Goal: Information Seeking & Learning: Understand process/instructions

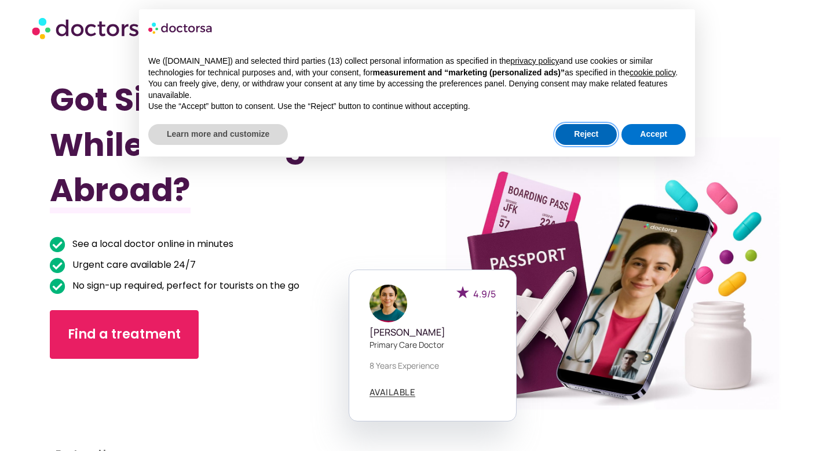
click at [569, 141] on button "Reject" at bounding box center [586, 134] width 61 height 21
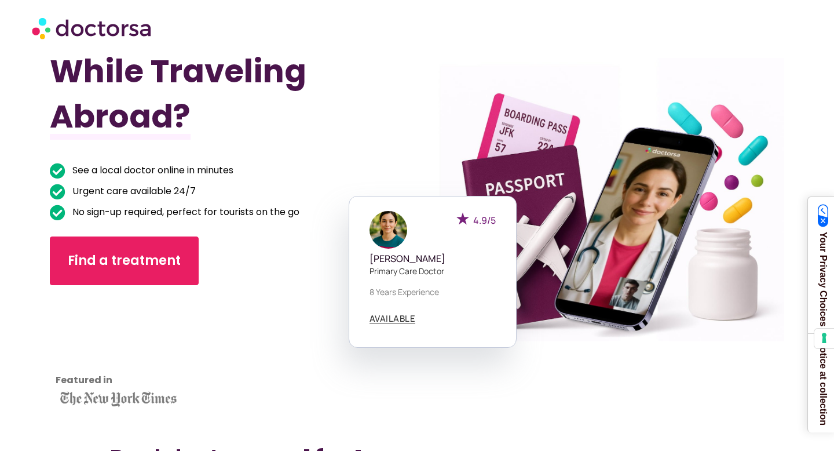
scroll to position [74, 0]
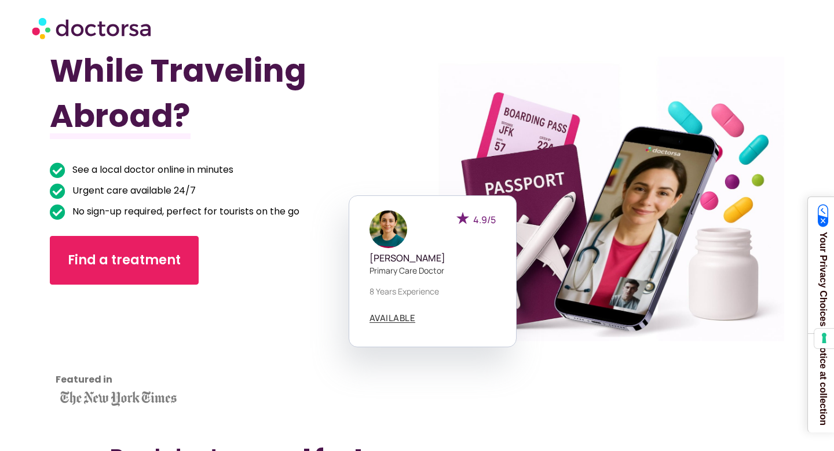
click at [702, 349] on div at bounding box center [601, 207] width 410 height 504
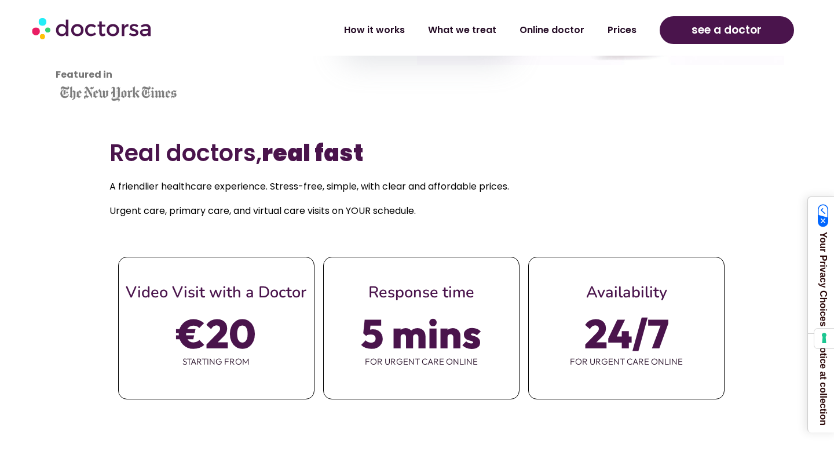
scroll to position [441, 0]
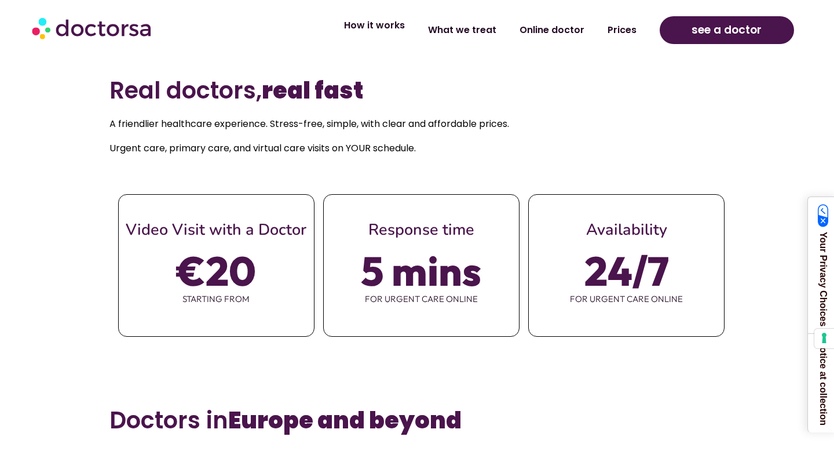
click at [386, 39] on li "How it works" at bounding box center [374, 30] width 84 height 27
click at [393, 26] on link "How it works" at bounding box center [374, 25] width 84 height 27
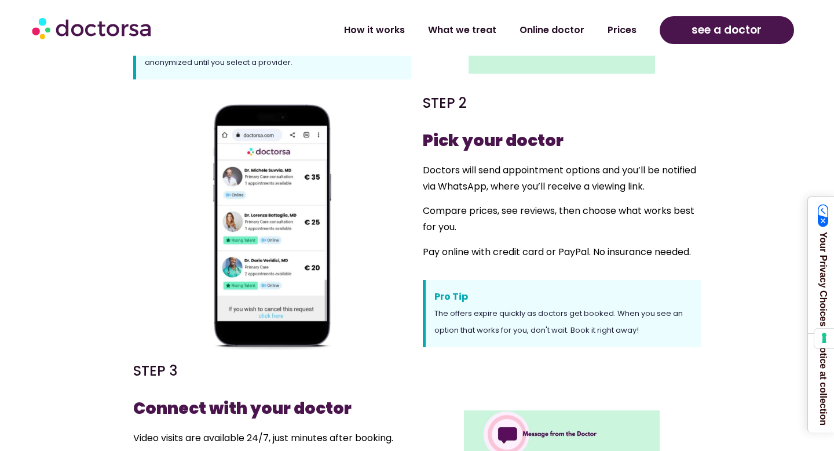
scroll to position [559, 0]
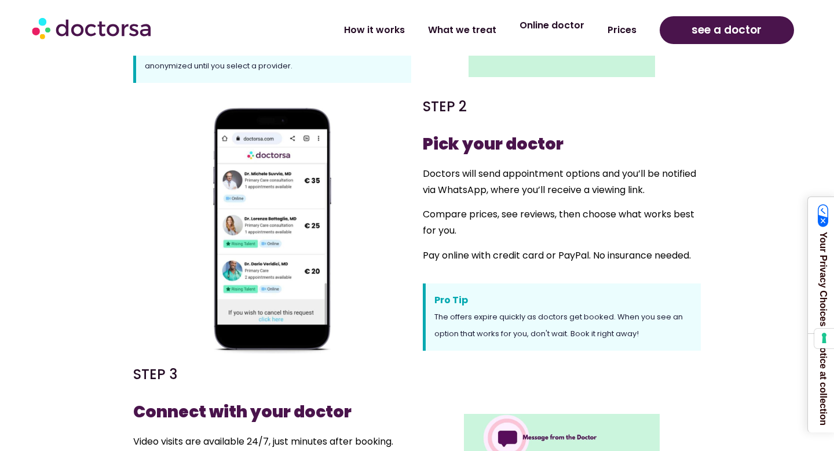
click at [562, 38] on link "Online doctor" at bounding box center [552, 25] width 88 height 27
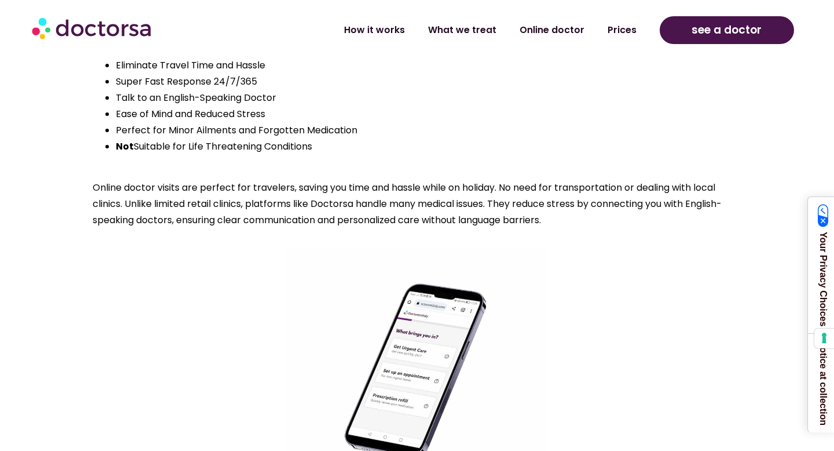
scroll to position [986, 0]
